Goal: Task Accomplishment & Management: Manage account settings

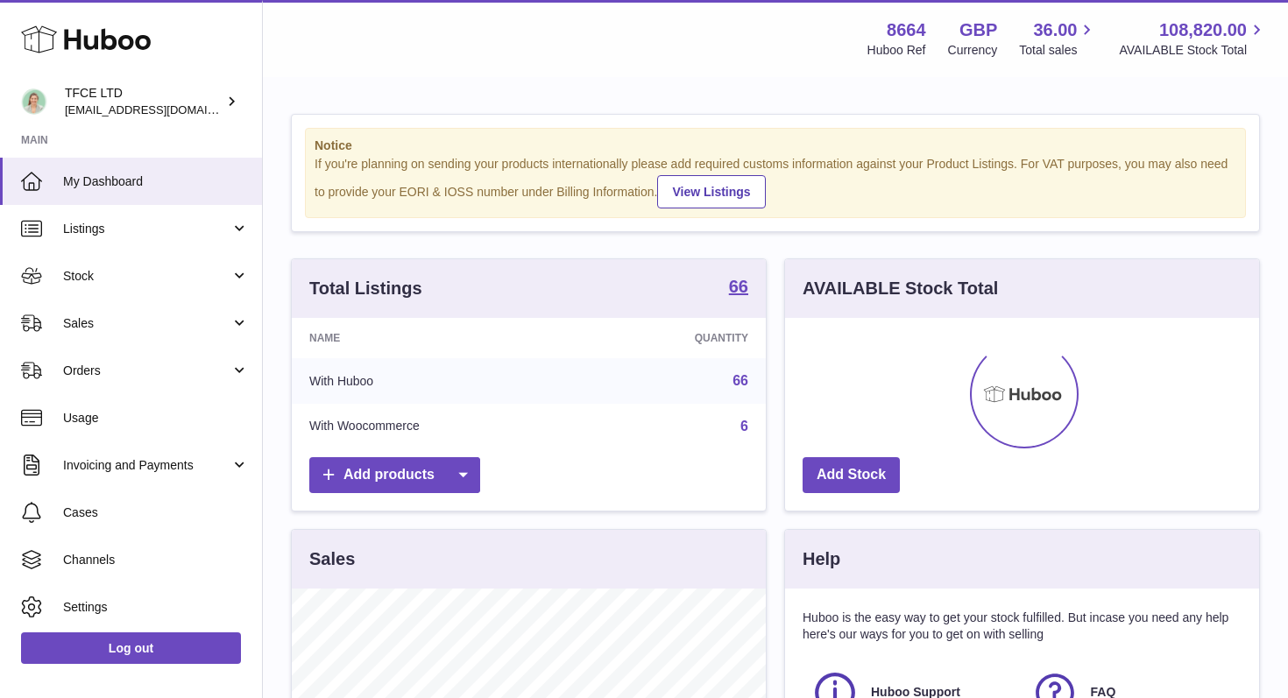
scroll to position [273, 474]
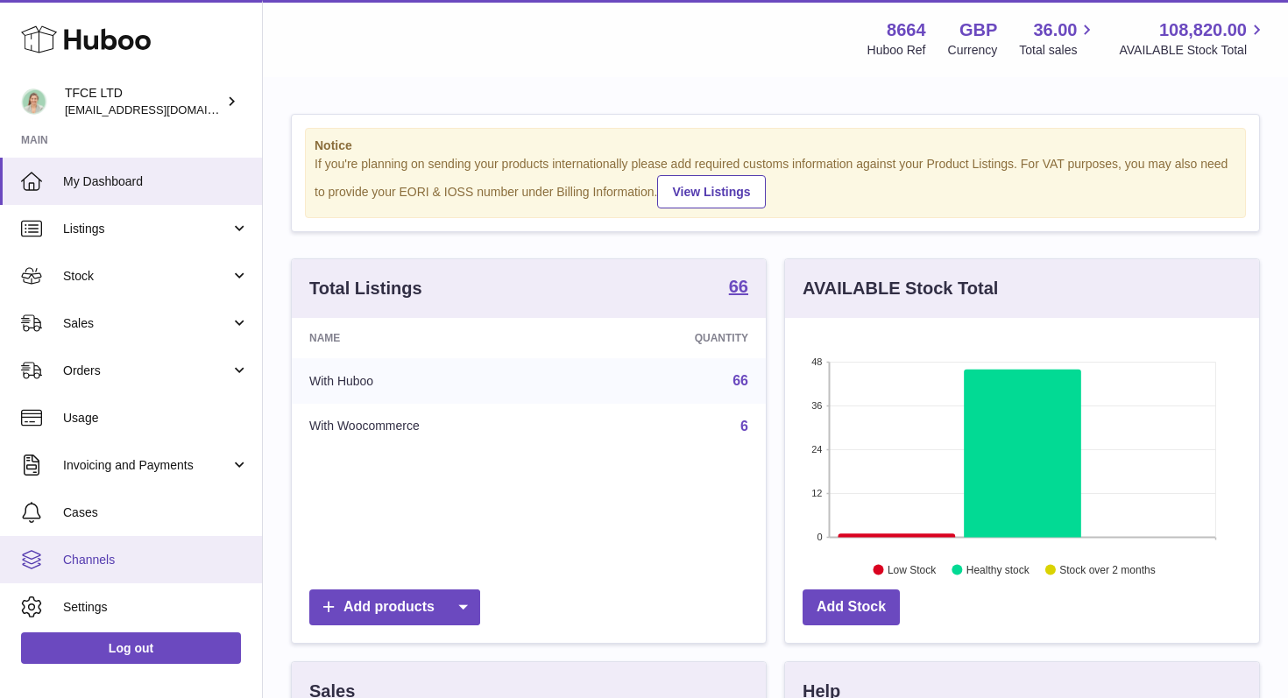
click at [108, 561] on span "Channels" at bounding box center [156, 560] width 186 height 17
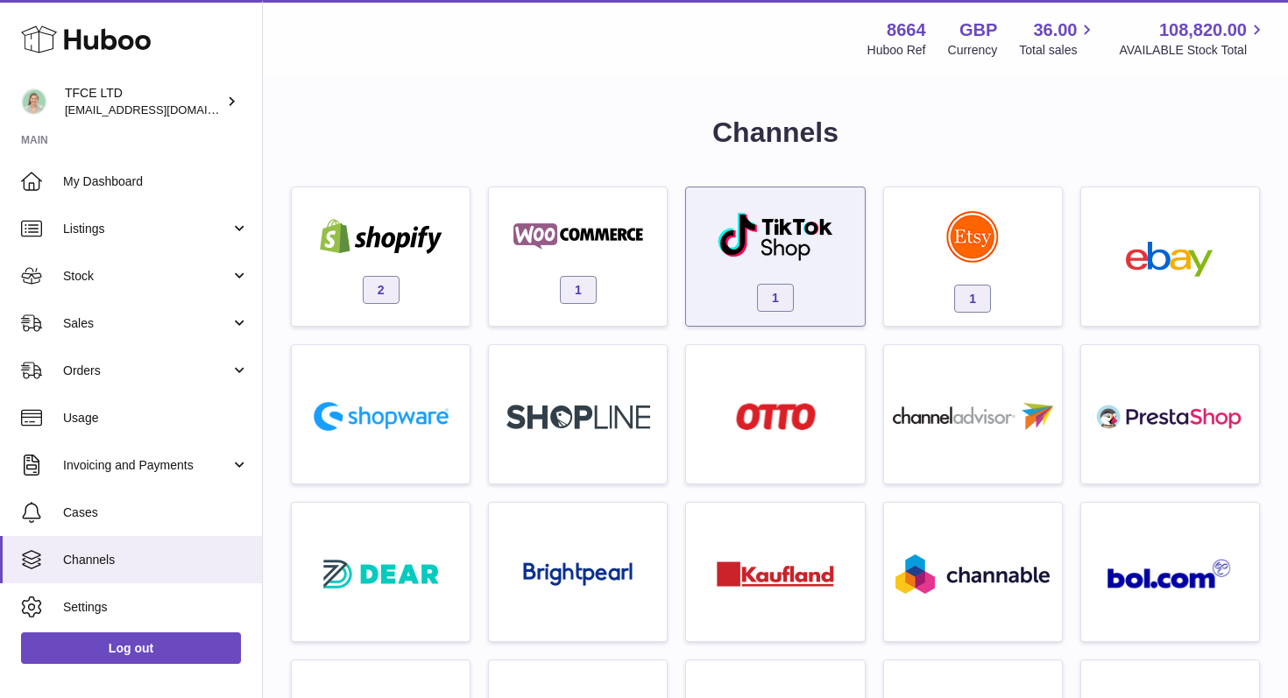
click at [767, 258] on img at bounding box center [776, 236] width 118 height 51
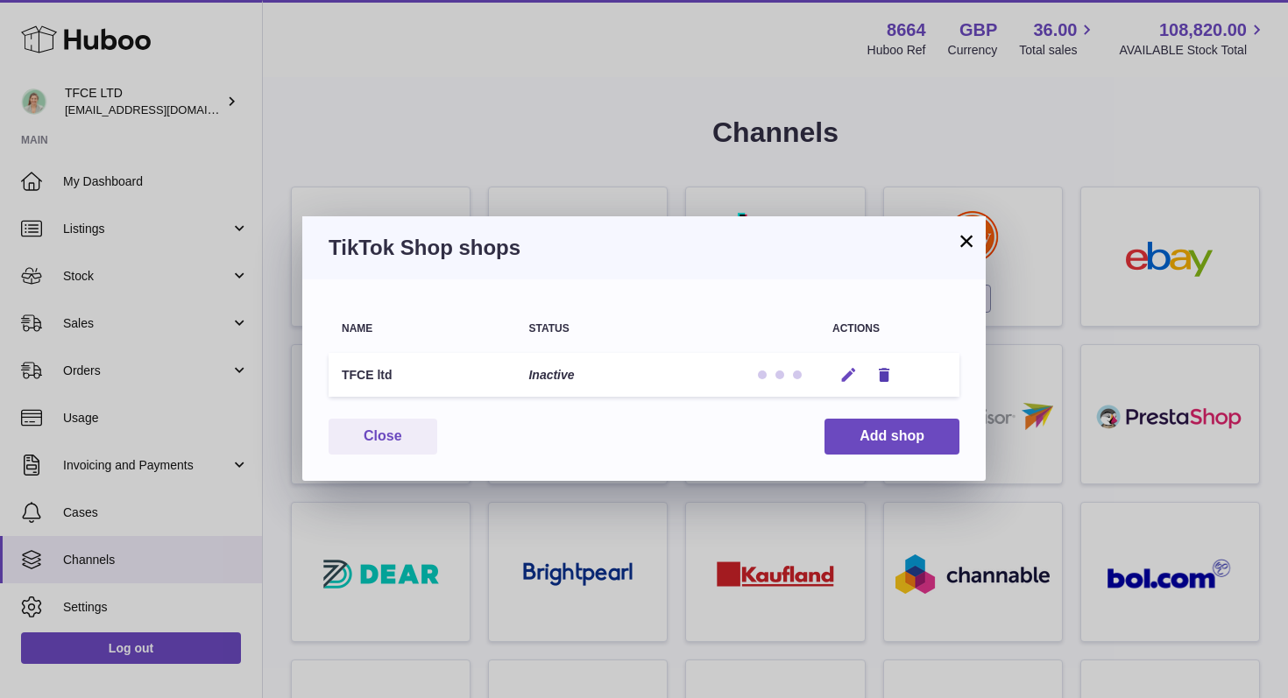
click at [844, 373] on icon "button" at bounding box center [848, 375] width 18 height 18
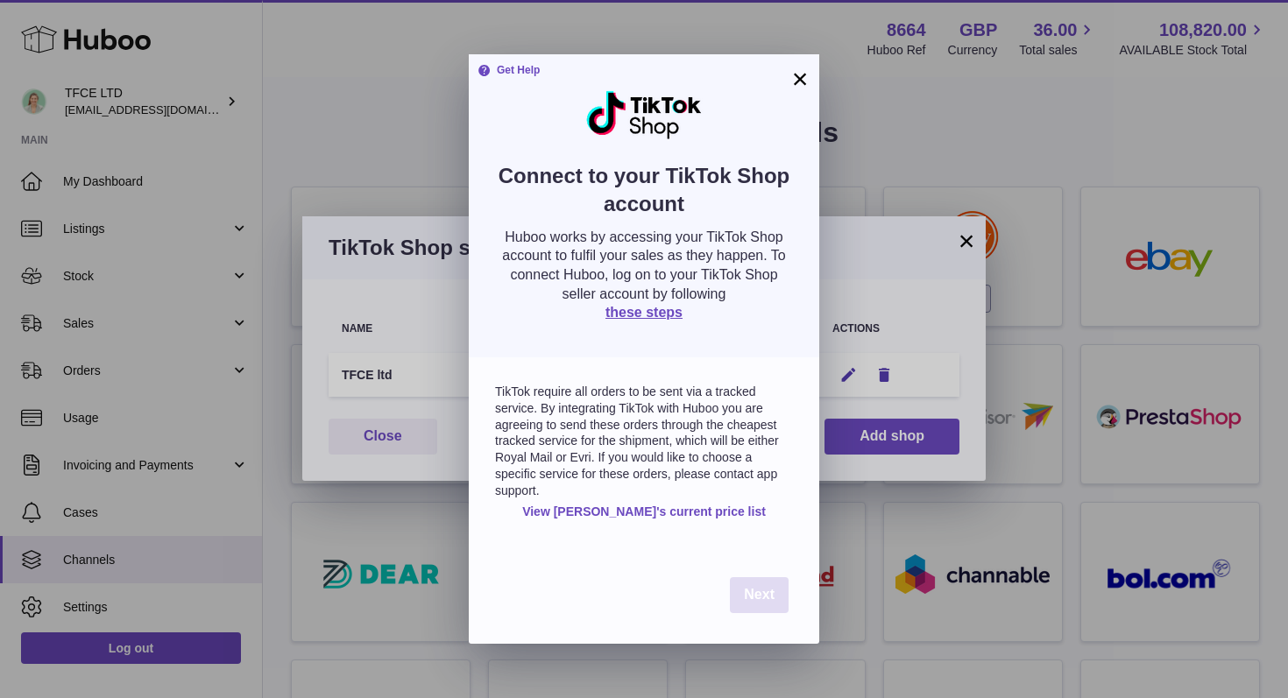
click at [760, 601] on span "Next" at bounding box center [759, 594] width 31 height 15
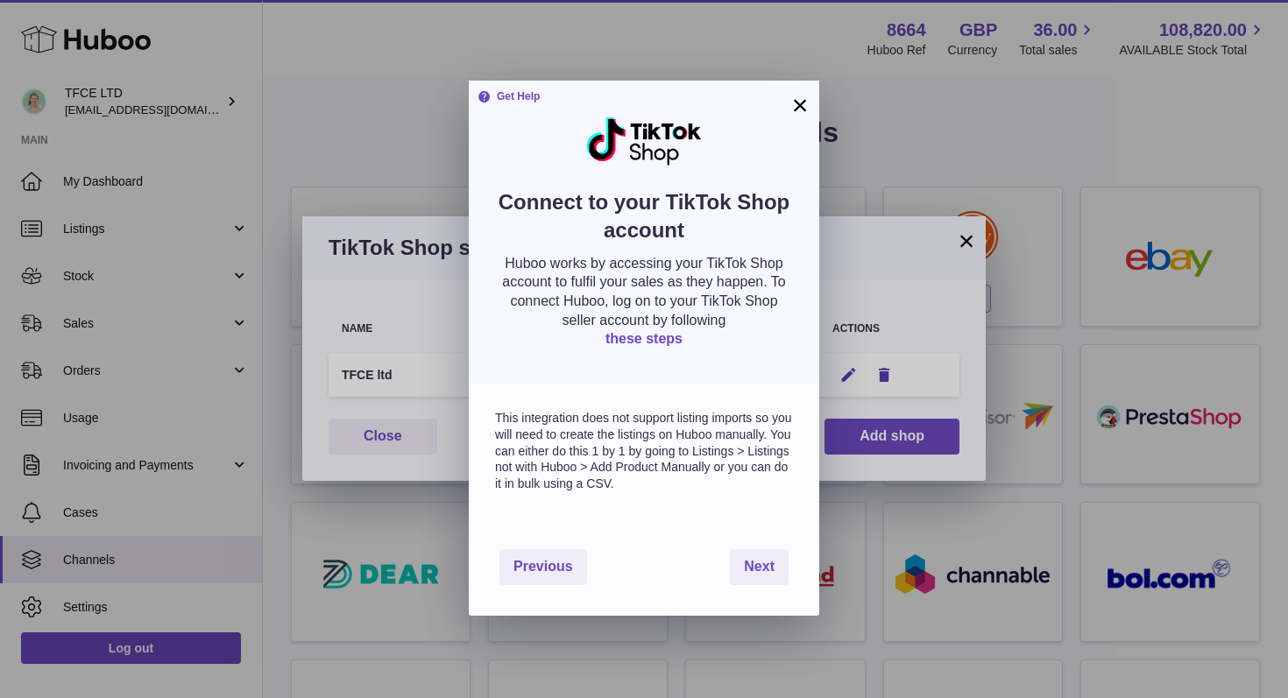
click at [645, 339] on link "these steps" at bounding box center [643, 338] width 77 height 15
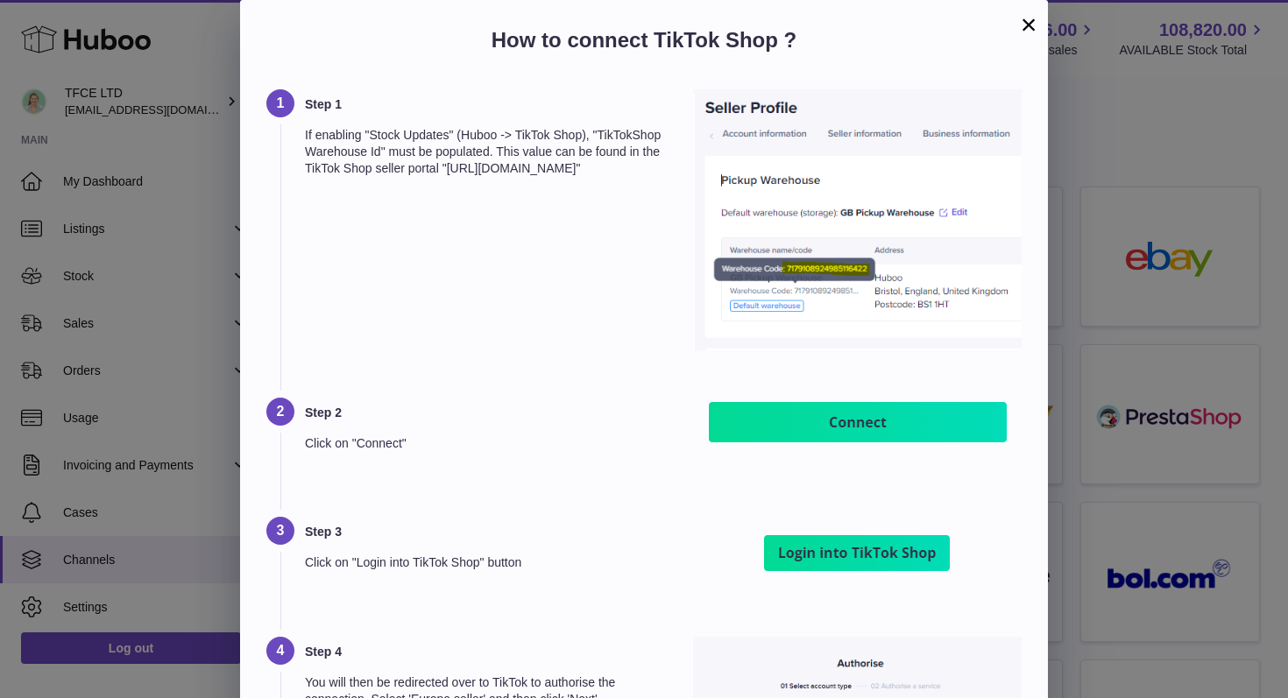
click at [1032, 21] on button "×" at bounding box center [1028, 24] width 21 height 21
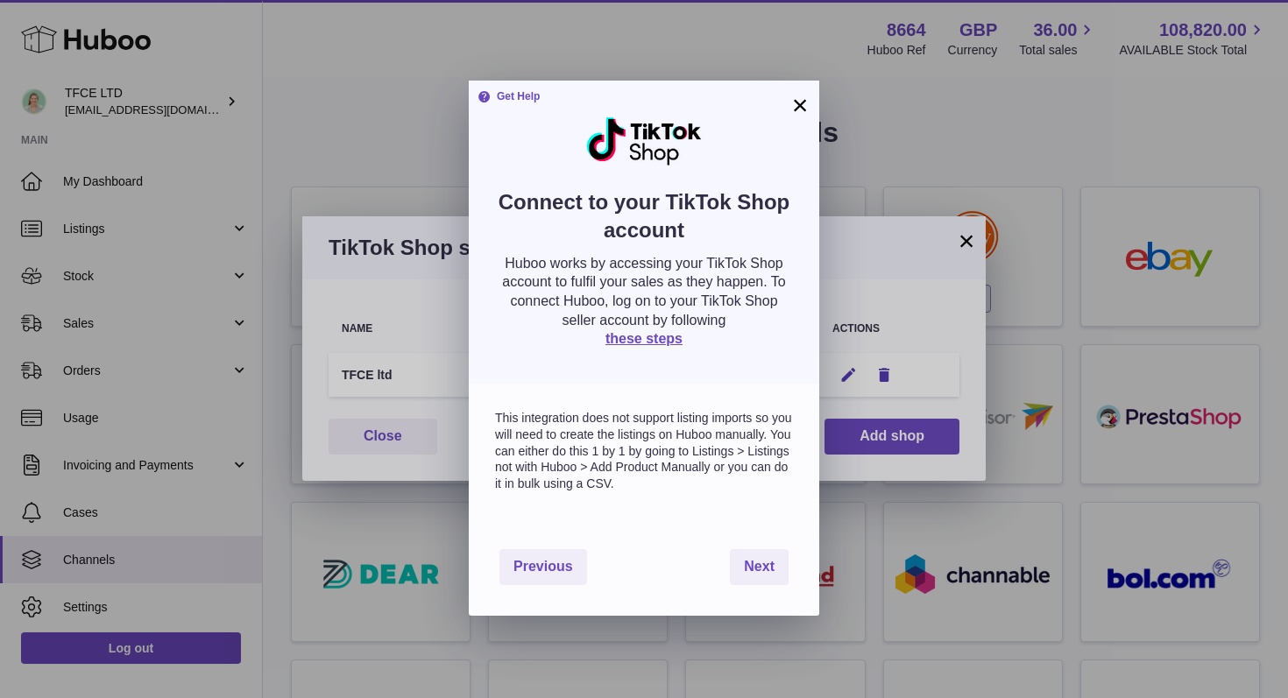
click at [804, 103] on button "×" at bounding box center [799, 105] width 21 height 21
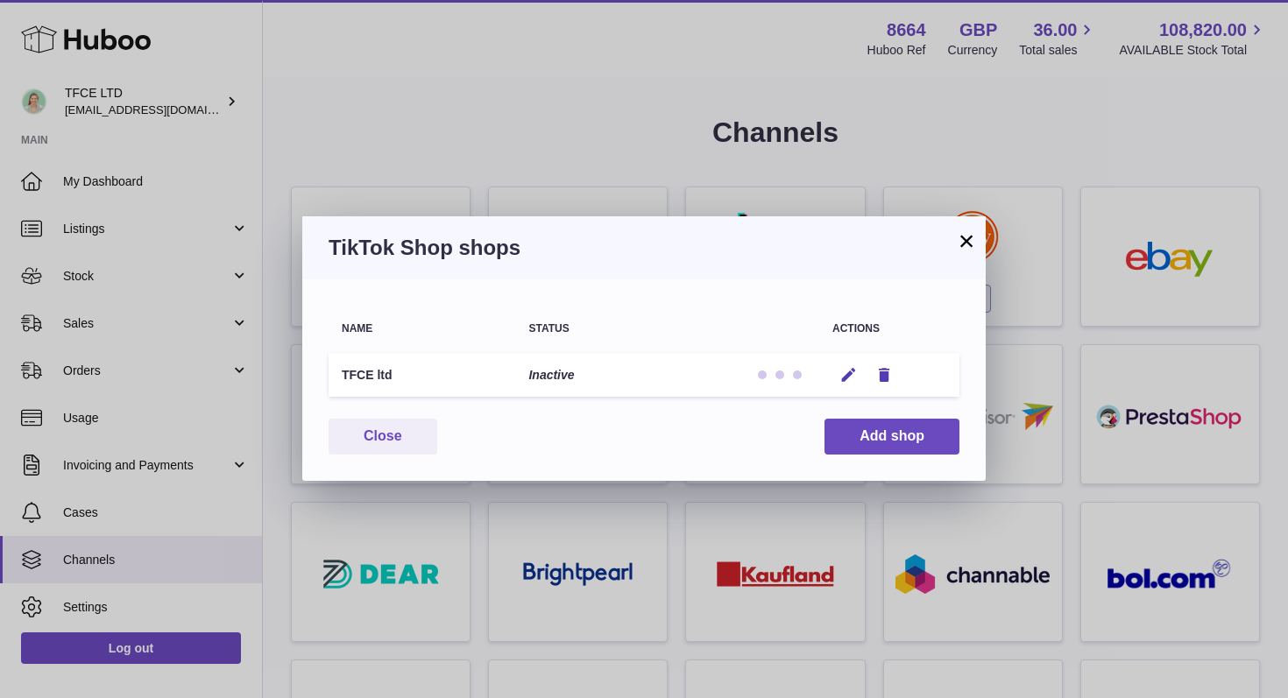
click at [967, 244] on button "×" at bounding box center [966, 240] width 21 height 21
